Goal: Entertainment & Leisure: Consume media (video, audio)

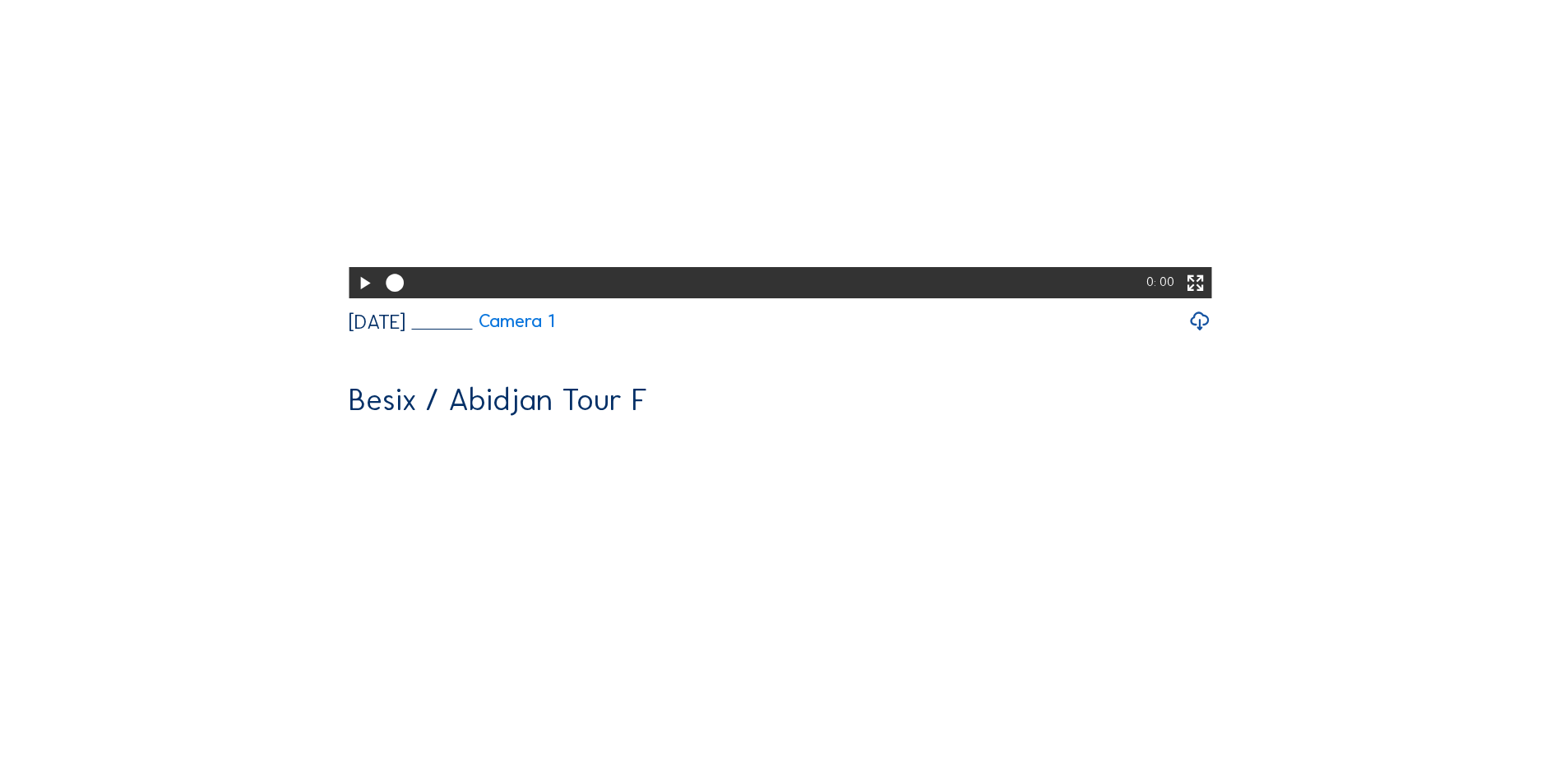
scroll to position [576, 0]
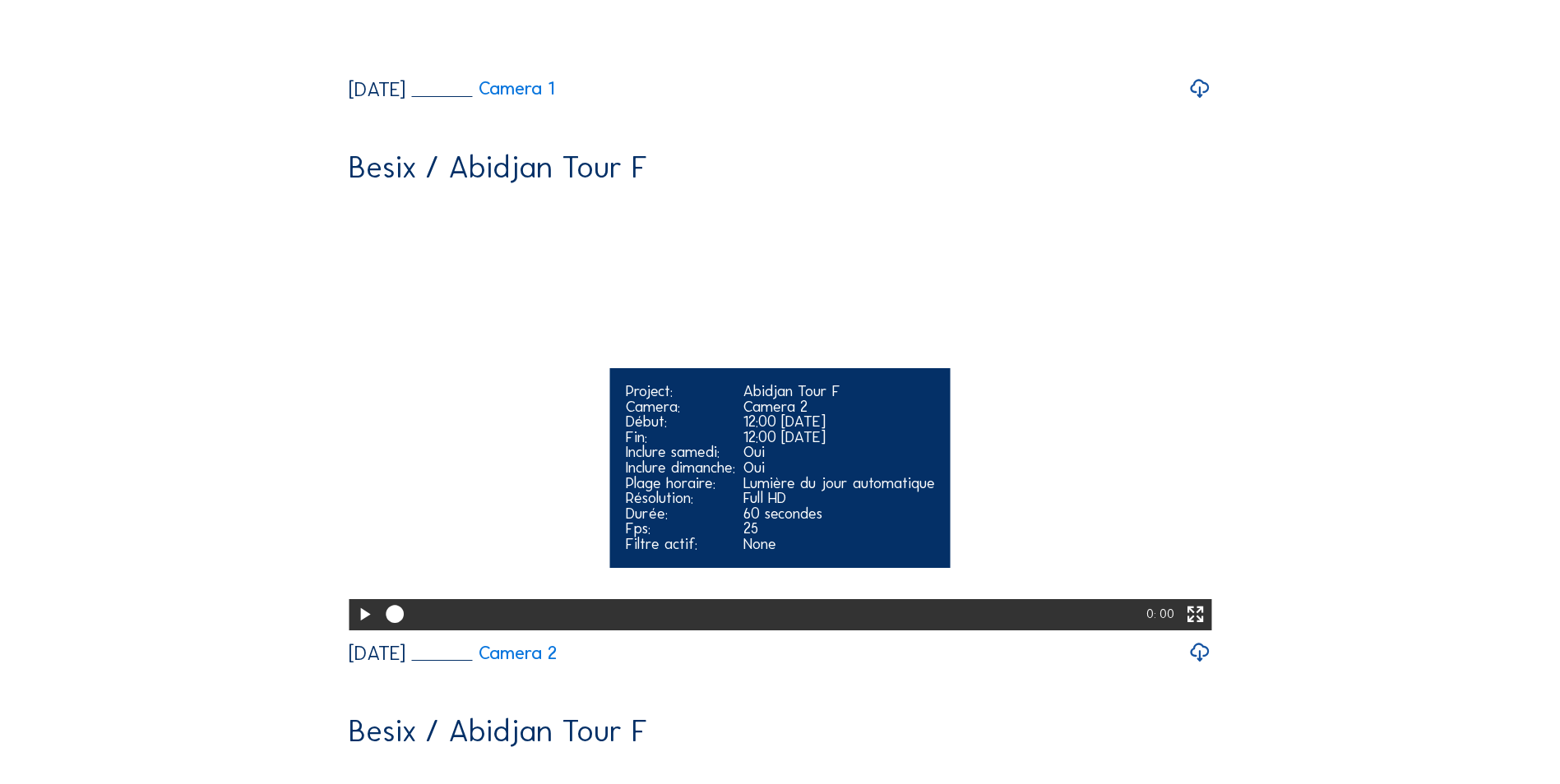
click at [952, 421] on video "Your browser does not support the video tag." at bounding box center [780, 412] width 862 height 432
click at [1206, 628] on icon at bounding box center [1195, 615] width 22 height 26
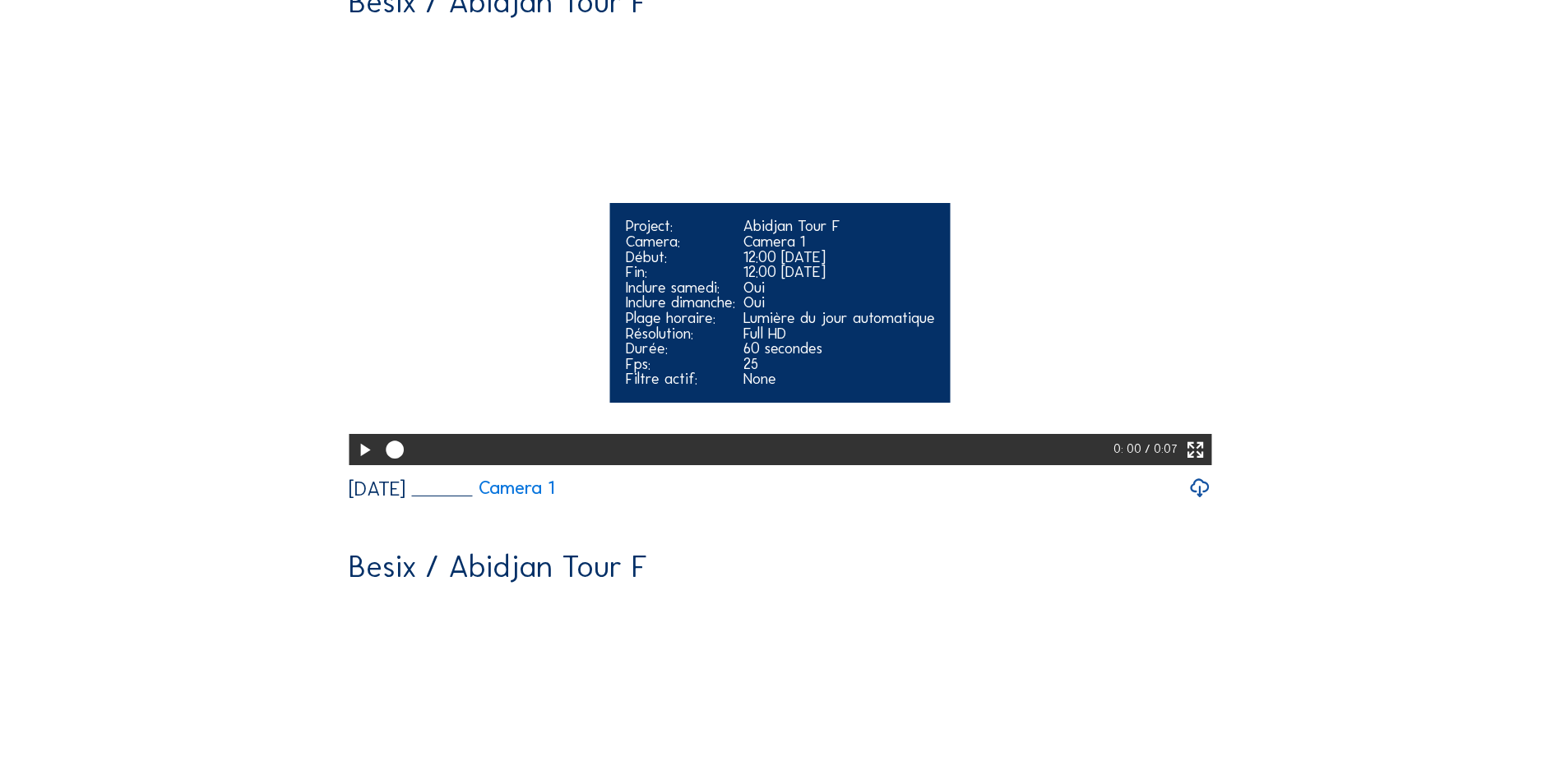
scroll to position [0, 0]
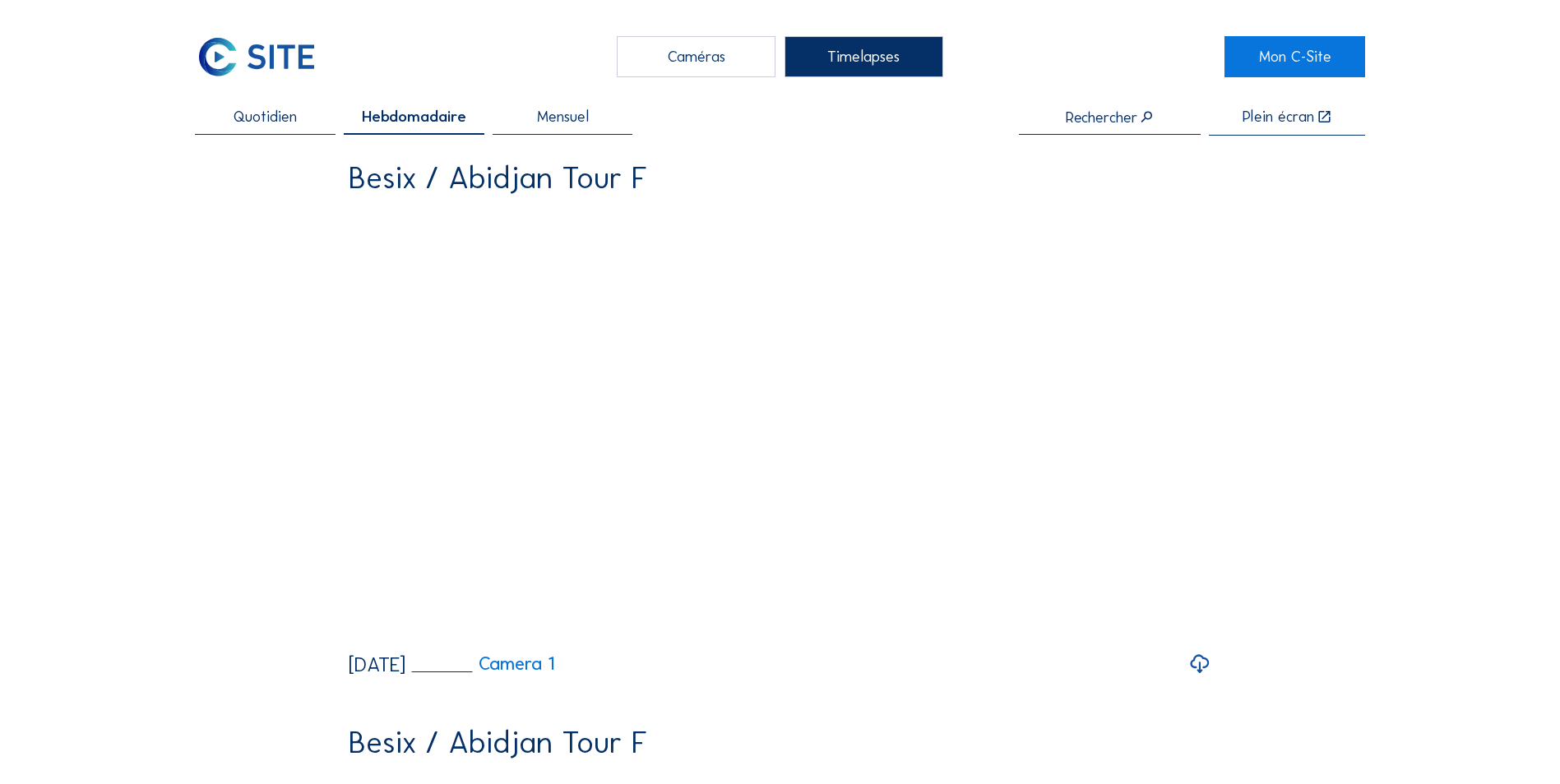
click at [268, 119] on span "Quotidien" at bounding box center [265, 117] width 63 height 16
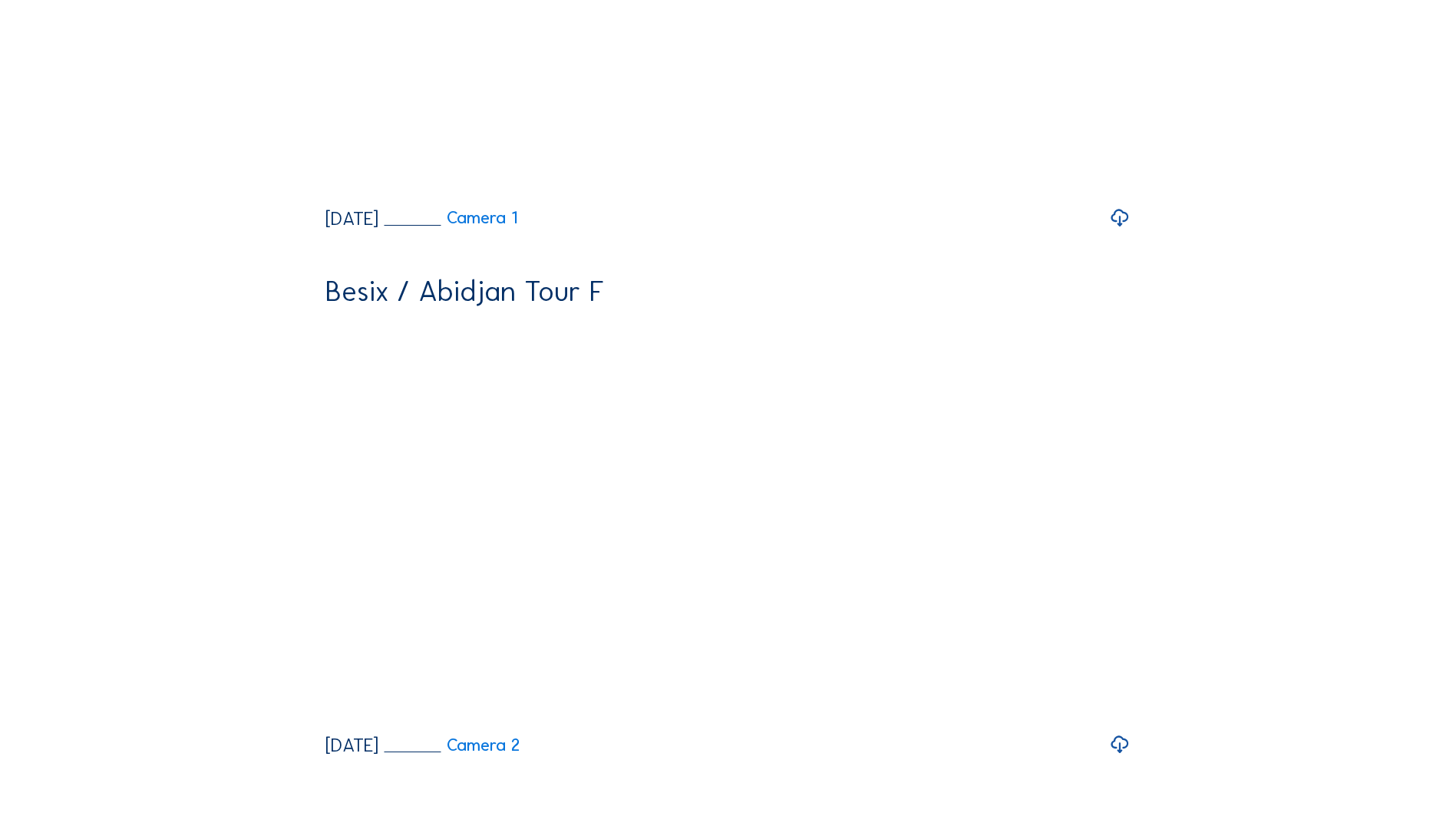
scroll to position [537, 0]
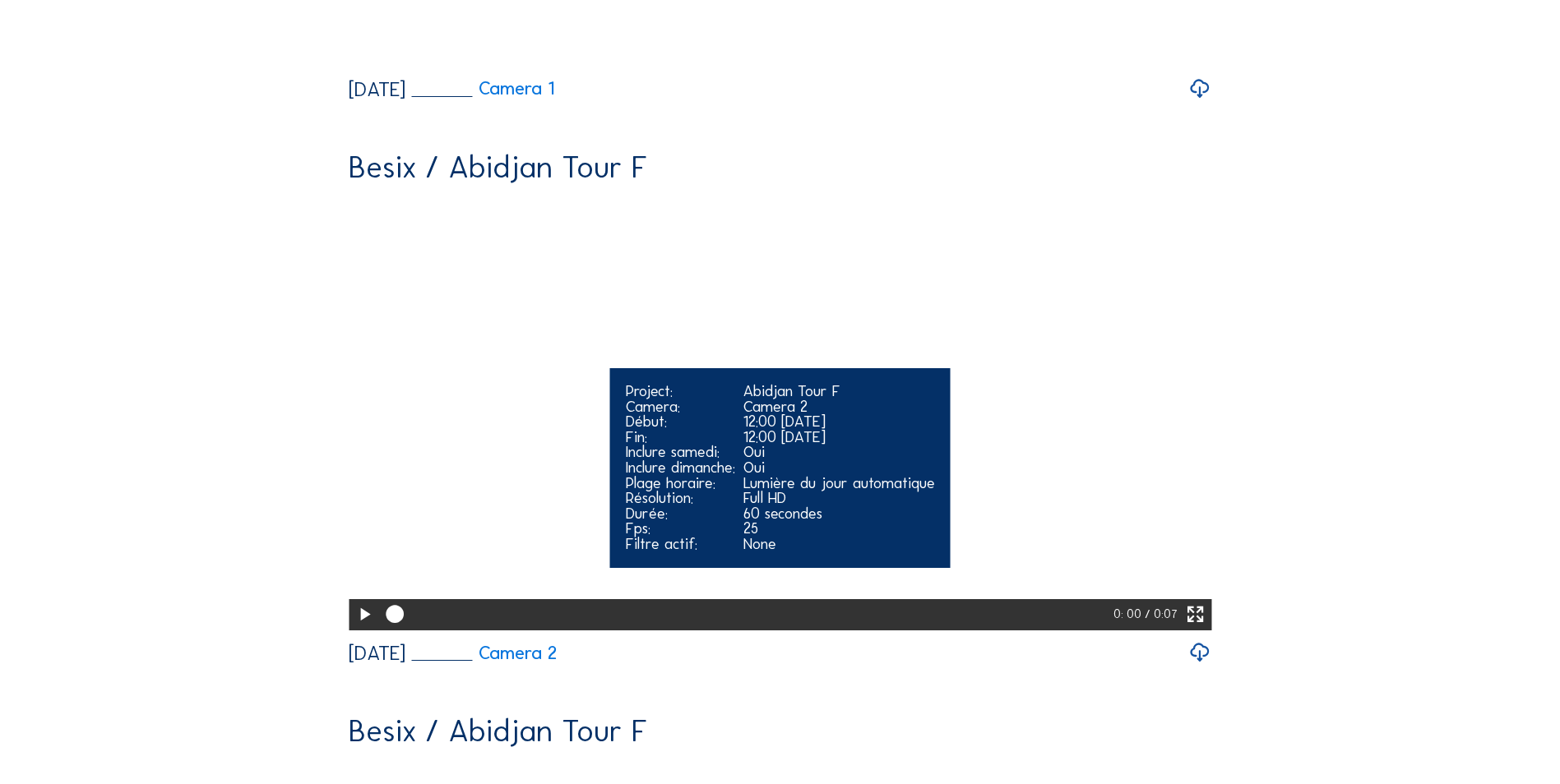
click at [602, 398] on video "Your browser does not support the video tag." at bounding box center [780, 412] width 862 height 432
click at [1192, 628] on icon at bounding box center [1195, 615] width 22 height 26
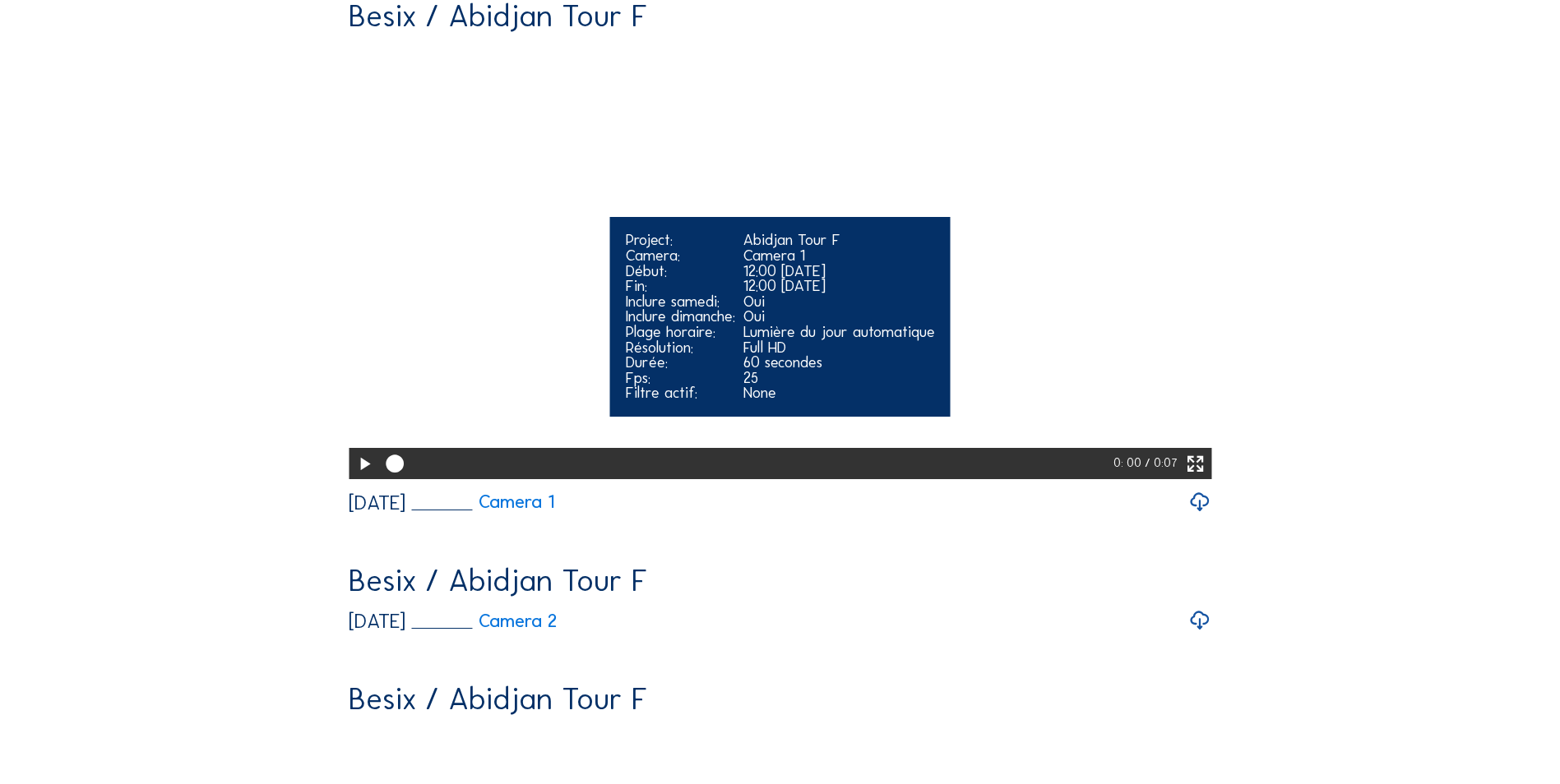
scroll to position [0, 0]
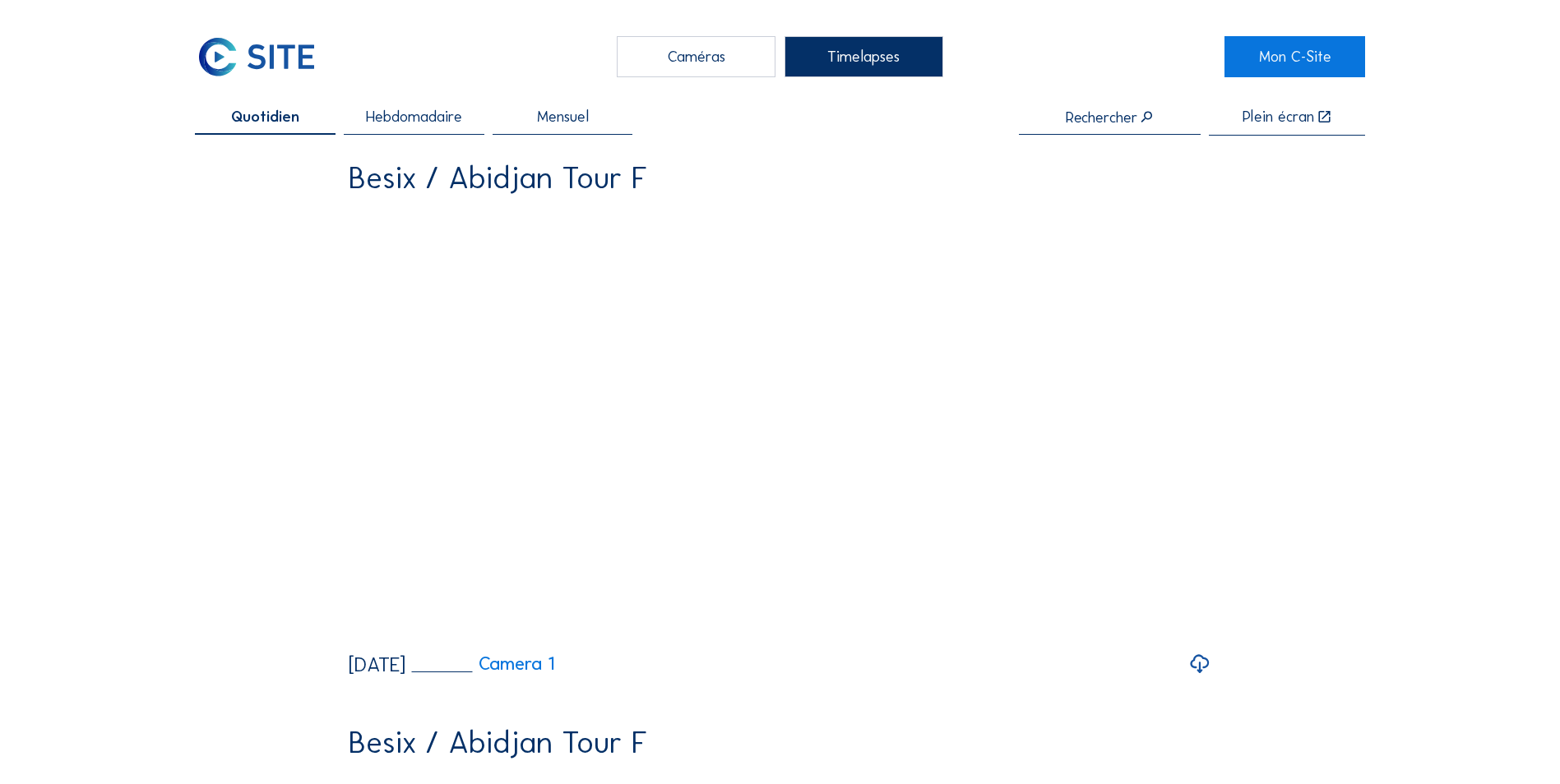
click at [698, 57] on div "Caméras" at bounding box center [696, 57] width 158 height 41
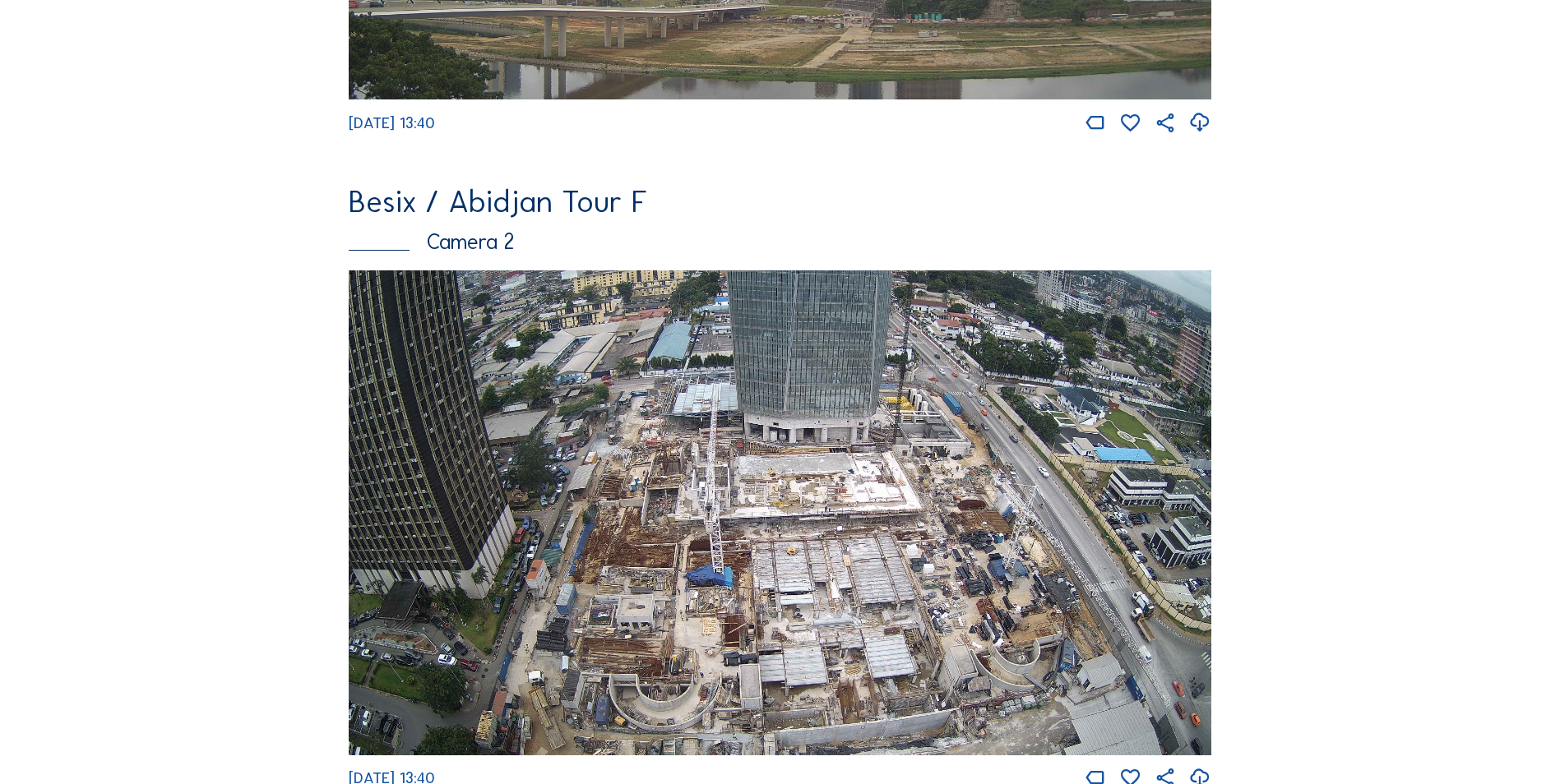
scroll to position [653, 0]
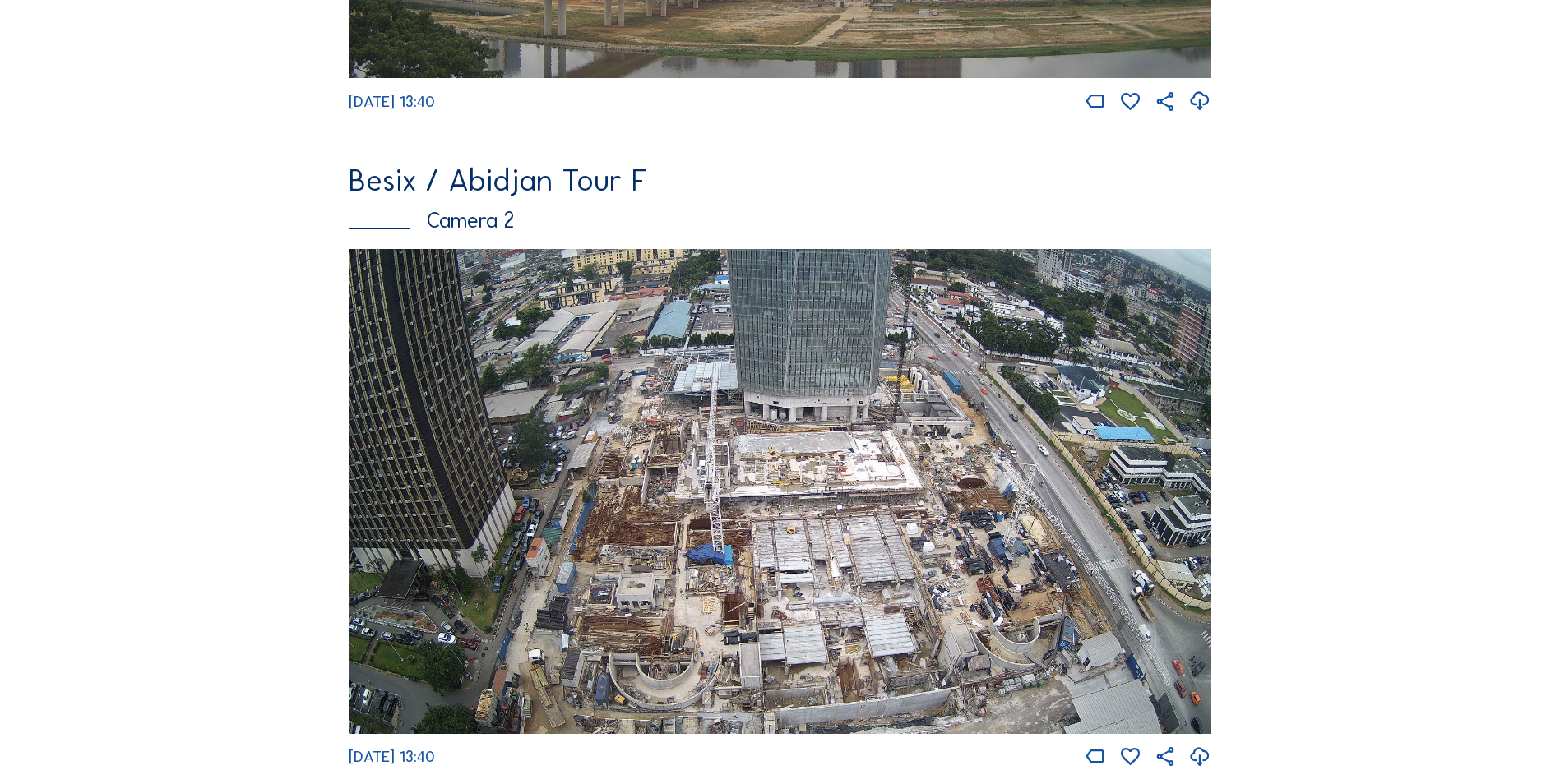
click at [915, 453] on img at bounding box center [780, 491] width 862 height 485
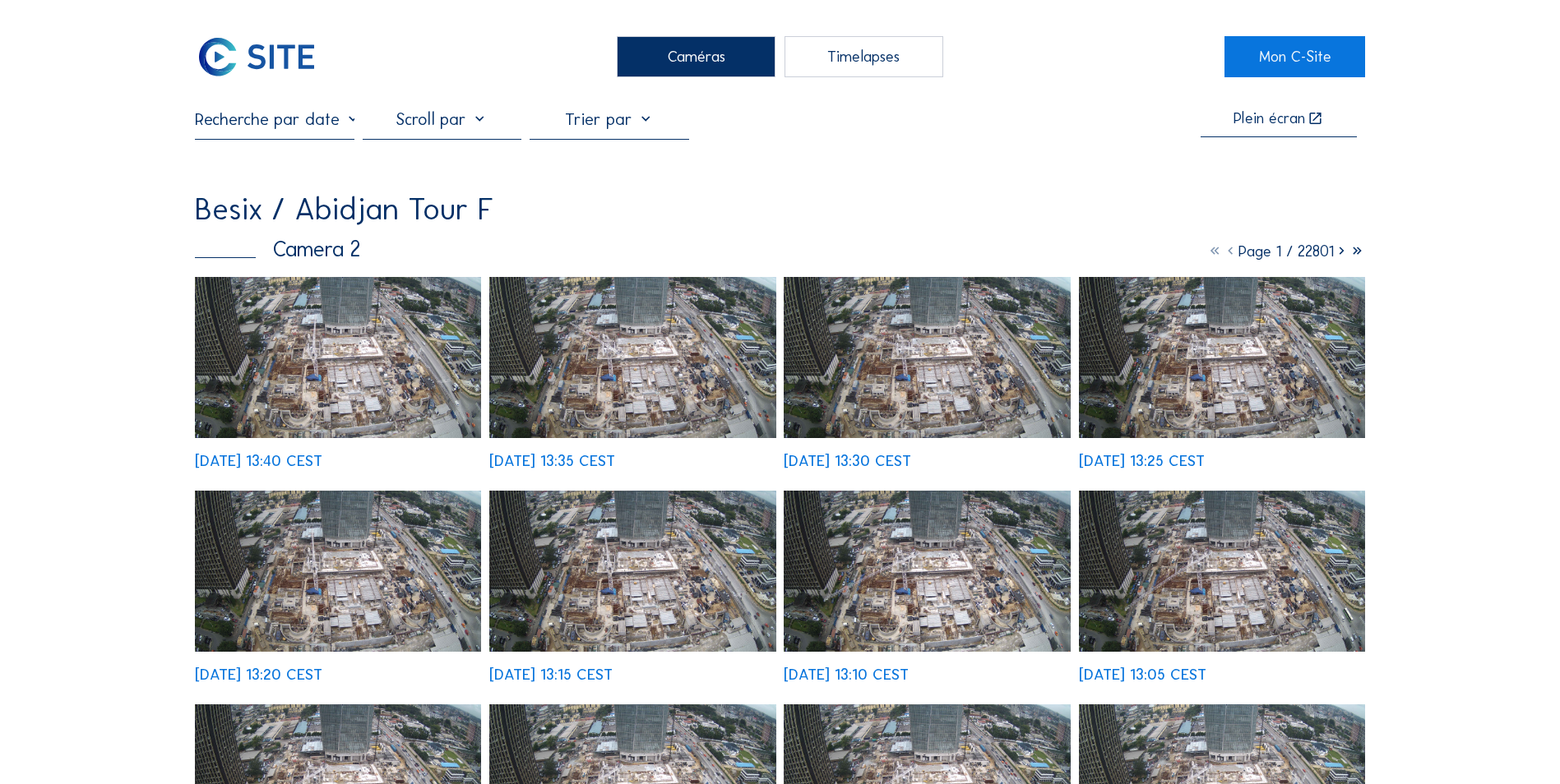
click at [343, 357] on img at bounding box center [338, 357] width 287 height 161
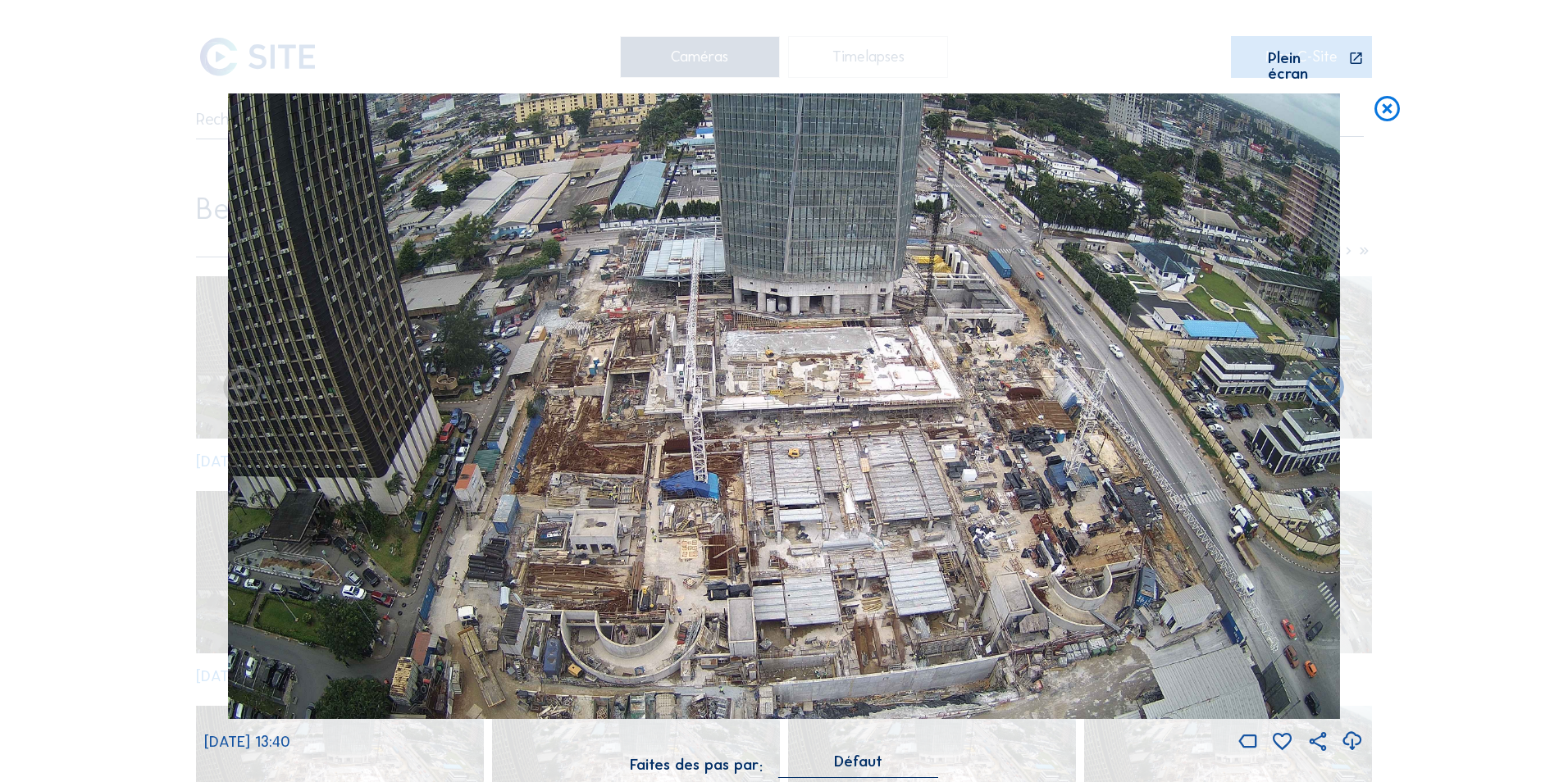
click at [1348, 728] on icon at bounding box center [1352, 742] width 23 height 28
